Goal: Transaction & Acquisition: Subscribe to service/newsletter

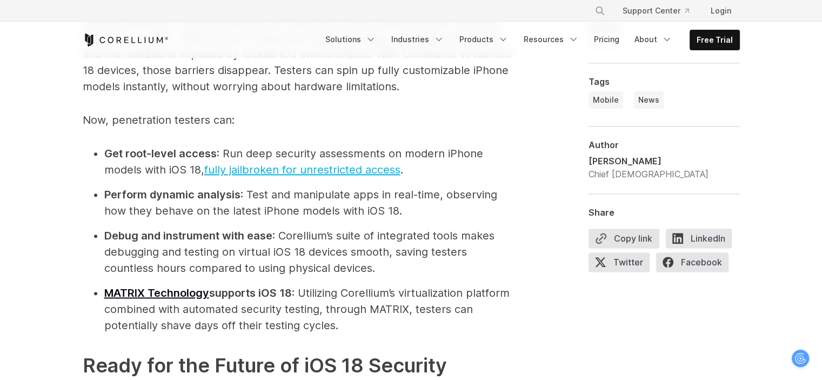
click at [236, 167] on link "fully jailbroken for unrestricted access" at bounding box center [302, 169] width 196 height 13
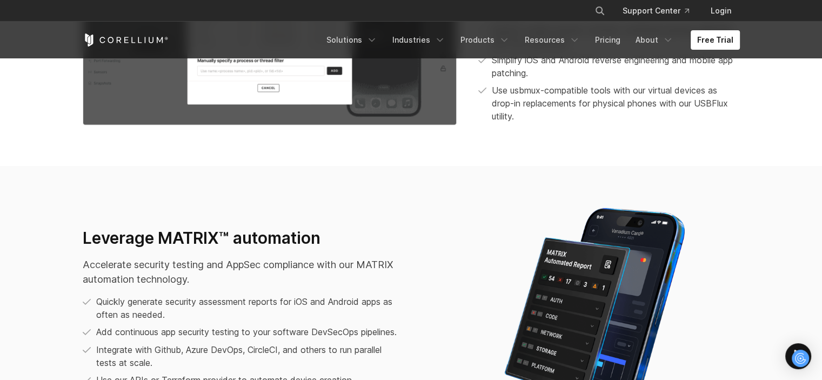
scroll to position [1190, 0]
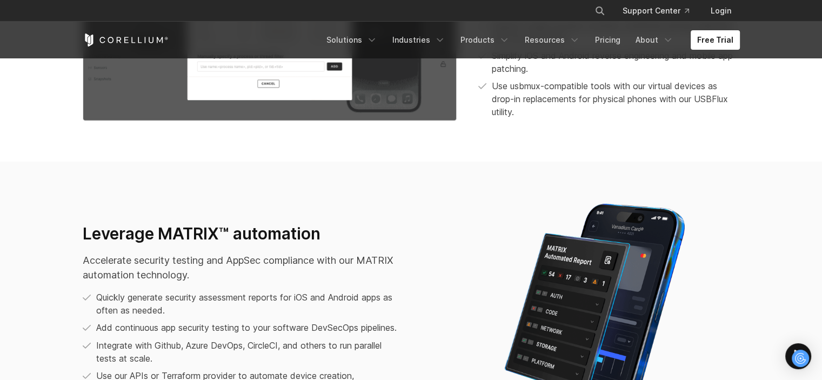
drag, startPoint x: 387, startPoint y: 15, endPoint x: 290, endPoint y: 197, distance: 206.3
click at [290, 197] on div "Leverage MATRIX™ automation Accelerate security testing and AppSec compliance w…" at bounding box center [411, 331] width 679 height 270
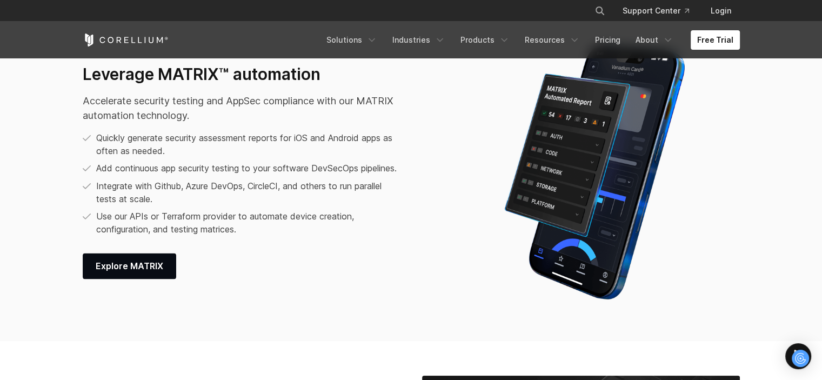
scroll to position [1352, 0]
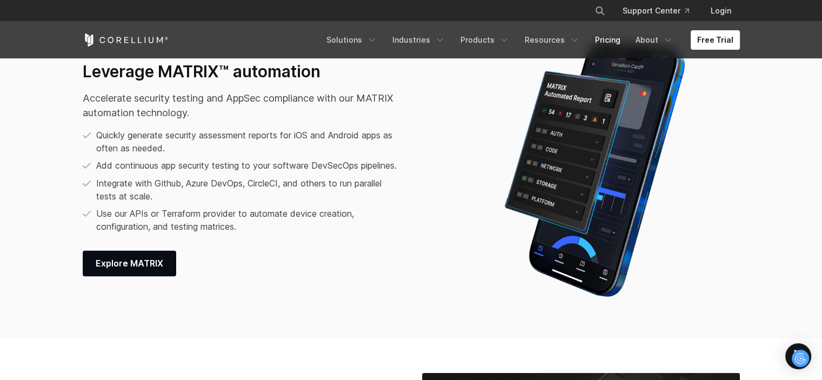
click at [614, 38] on link "Pricing" at bounding box center [608, 39] width 38 height 19
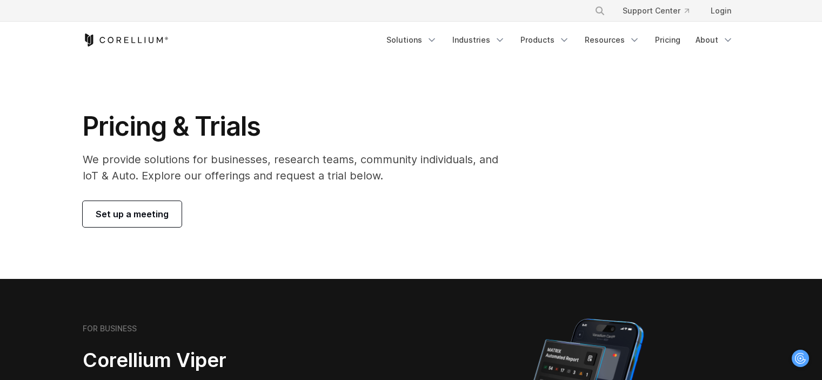
scroll to position [216, 0]
